Goal: Find specific page/section: Find specific page/section

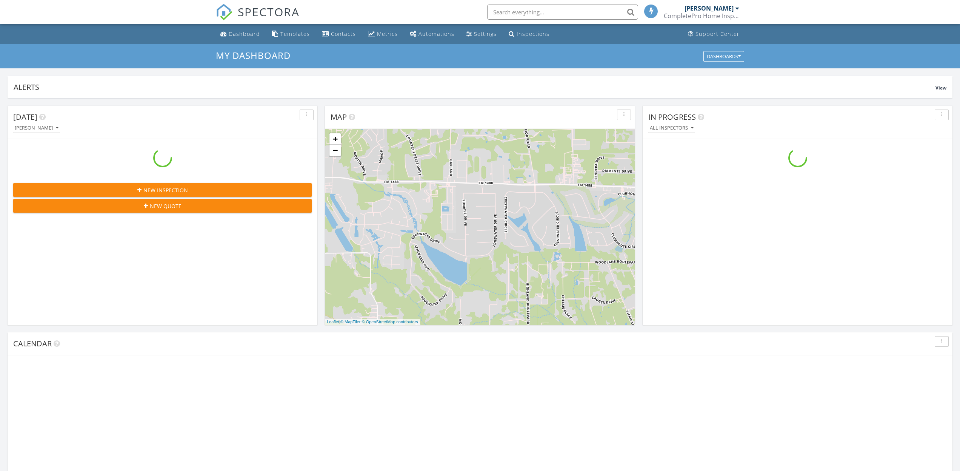
scroll to position [688, 961]
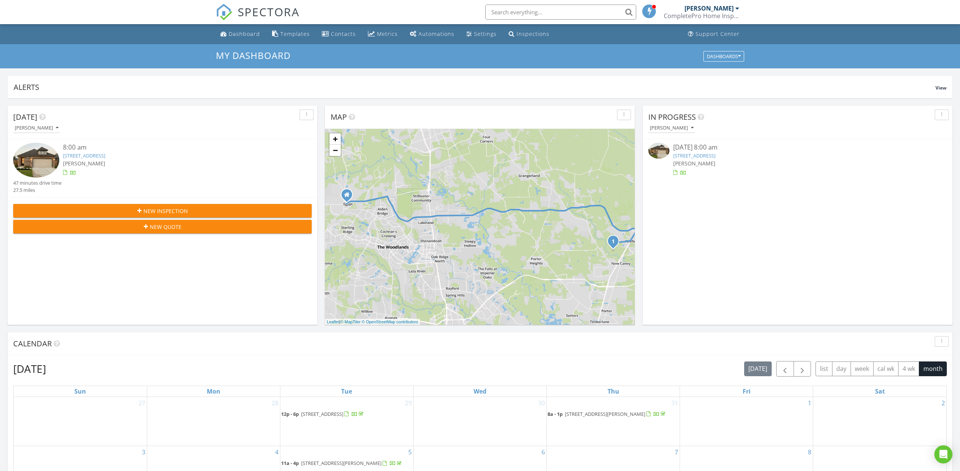
click at [78, 154] on link "18108 Trepito Ave, New Caney, TX 77357" at bounding box center [84, 155] width 42 height 7
click at [80, 154] on link "18108 Trepito Ave, New Caney, TX 77357" at bounding box center [84, 155] width 42 height 7
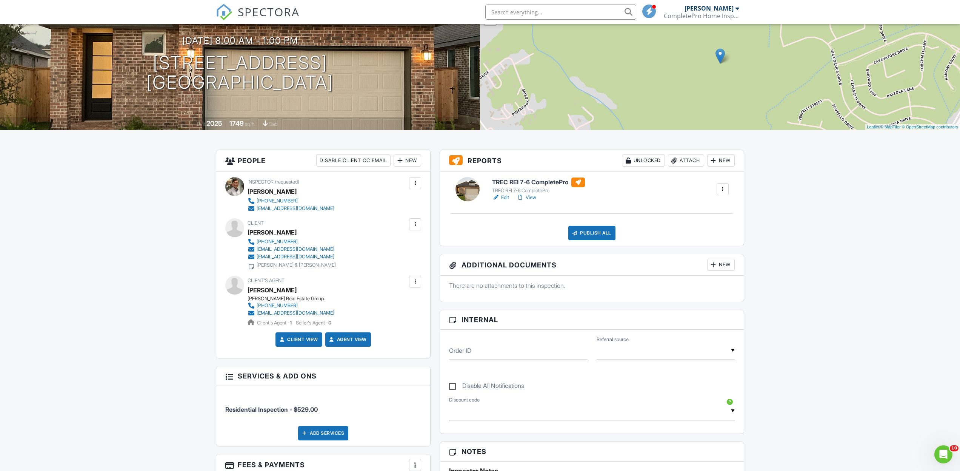
scroll to position [73, 0]
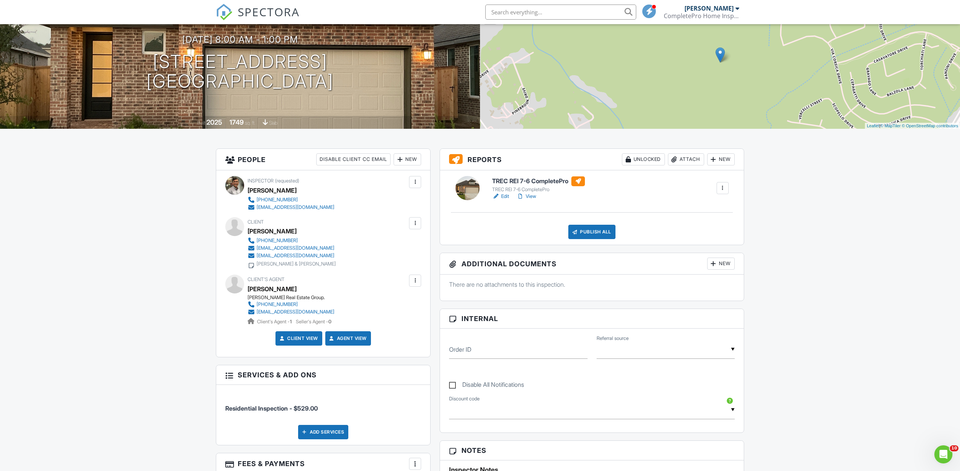
click at [503, 196] on link "Edit" at bounding box center [500, 197] width 17 height 8
